Goal: Check status: Check status

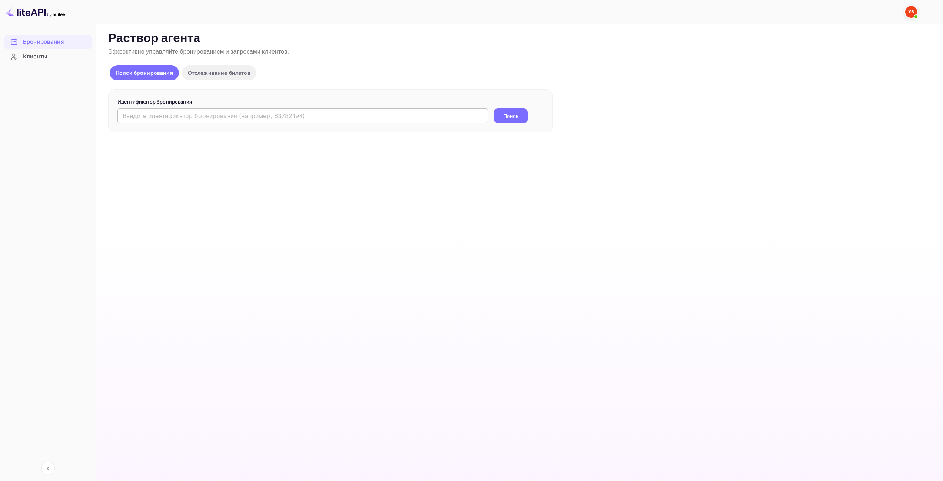
click at [363, 112] on input "text" at bounding box center [302, 116] width 370 height 15
paste input "9816821"
type input "9816821"
click at [509, 111] on button "Поиск" at bounding box center [511, 116] width 34 height 15
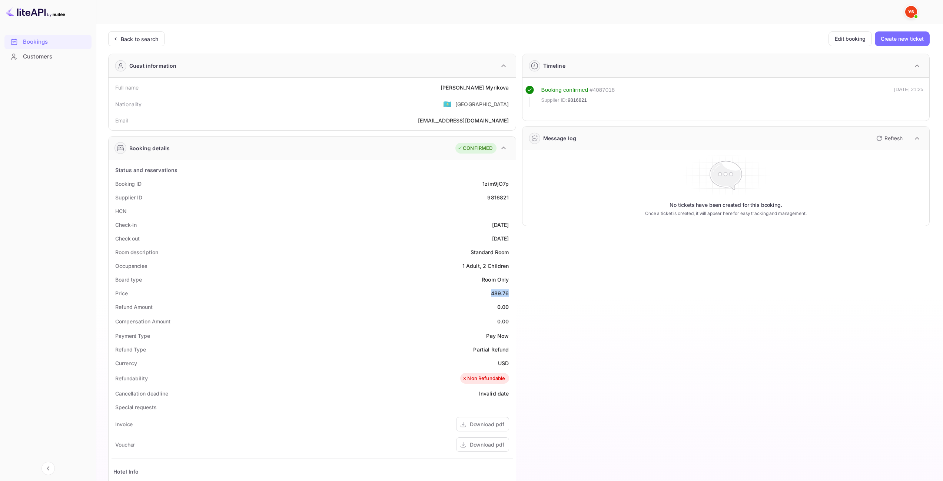
drag, startPoint x: 494, startPoint y: 293, endPoint x: 507, endPoint y: 293, distance: 13.0
click at [507, 293] on div "Price 489.76" at bounding box center [311, 294] width 401 height 14
copy div "489.76"
drag, startPoint x: 497, startPoint y: 361, endPoint x: 507, endPoint y: 359, distance: 10.5
click at [507, 360] on div "Currency USD" at bounding box center [311, 364] width 401 height 14
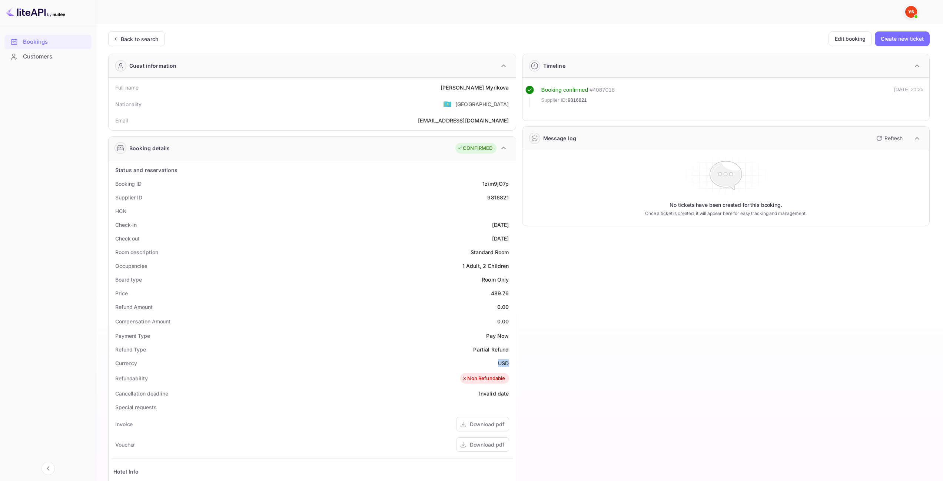
copy ya-tr-span "USD"
drag, startPoint x: 464, startPoint y: 87, endPoint x: 509, endPoint y: 90, distance: 44.9
click at [509, 90] on div "Full name [PERSON_NAME]" at bounding box center [311, 88] width 401 height 14
copy div "[PERSON_NAME]"
